Goal: Task Accomplishment & Management: Manage account settings

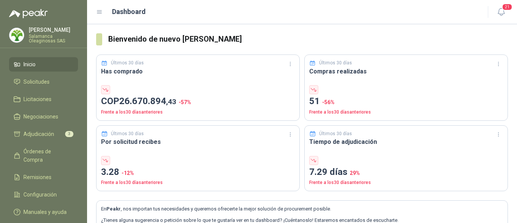
click at [51, 65] on li "Inicio" at bounding box center [44, 64] width 60 height 8
click at [53, 81] on li "Solicitudes" at bounding box center [44, 82] width 60 height 8
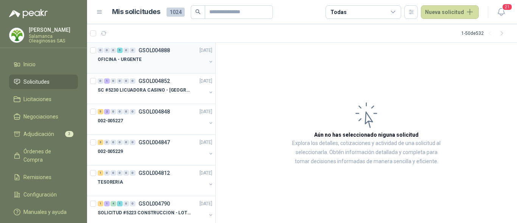
click at [160, 69] on div at bounding box center [152, 67] width 109 height 6
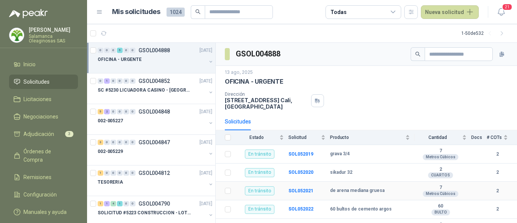
scroll to position [26, 0]
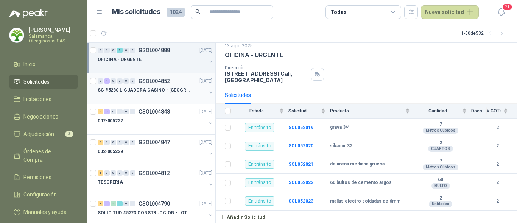
click at [139, 84] on div "0 1 0 0 0 0 GSOL004852 [DATE]" at bounding box center [156, 80] width 116 height 9
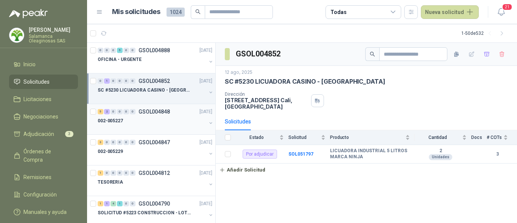
click at [151, 126] on div at bounding box center [152, 128] width 109 height 6
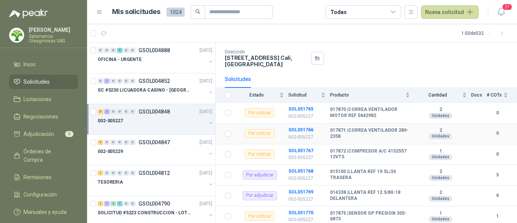
scroll to position [76, 0]
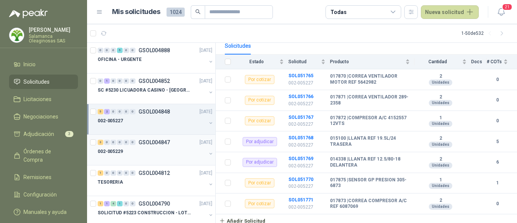
click at [136, 156] on div at bounding box center [152, 159] width 109 height 6
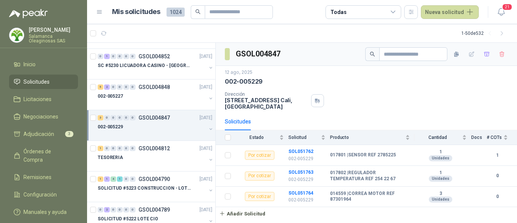
scroll to position [38, 0]
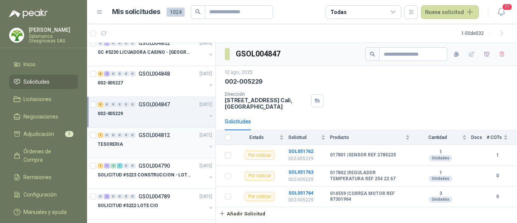
click at [138, 151] on div at bounding box center [152, 152] width 109 height 6
